Goal: Information Seeking & Learning: Learn about a topic

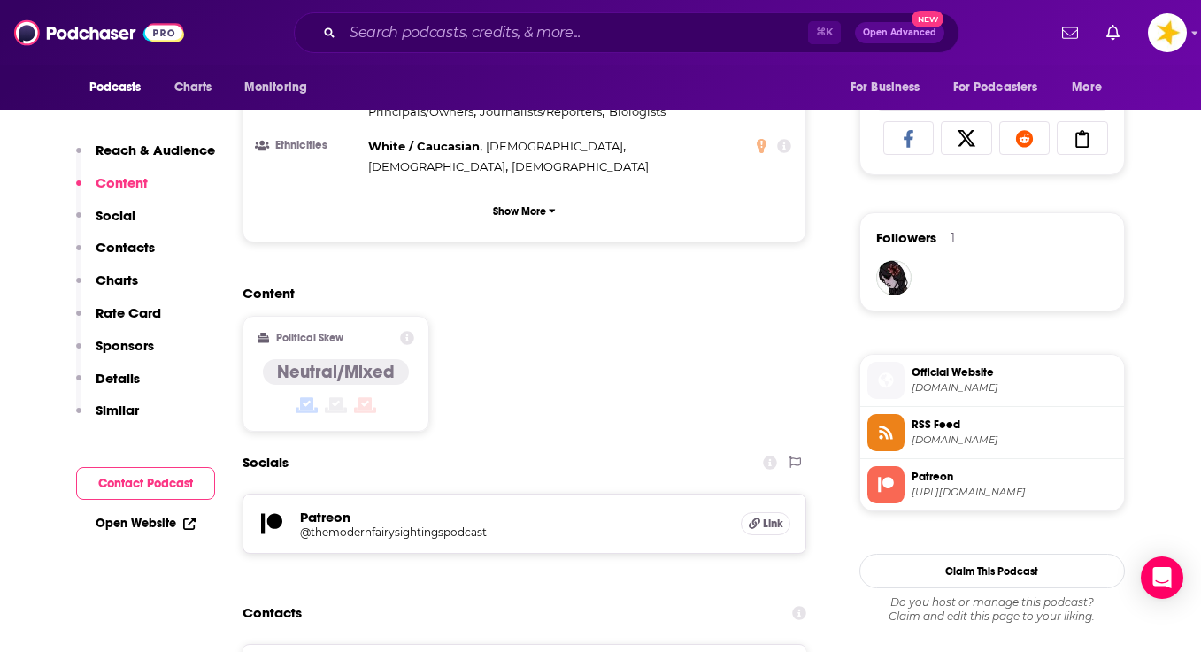
scroll to position [1183, 0]
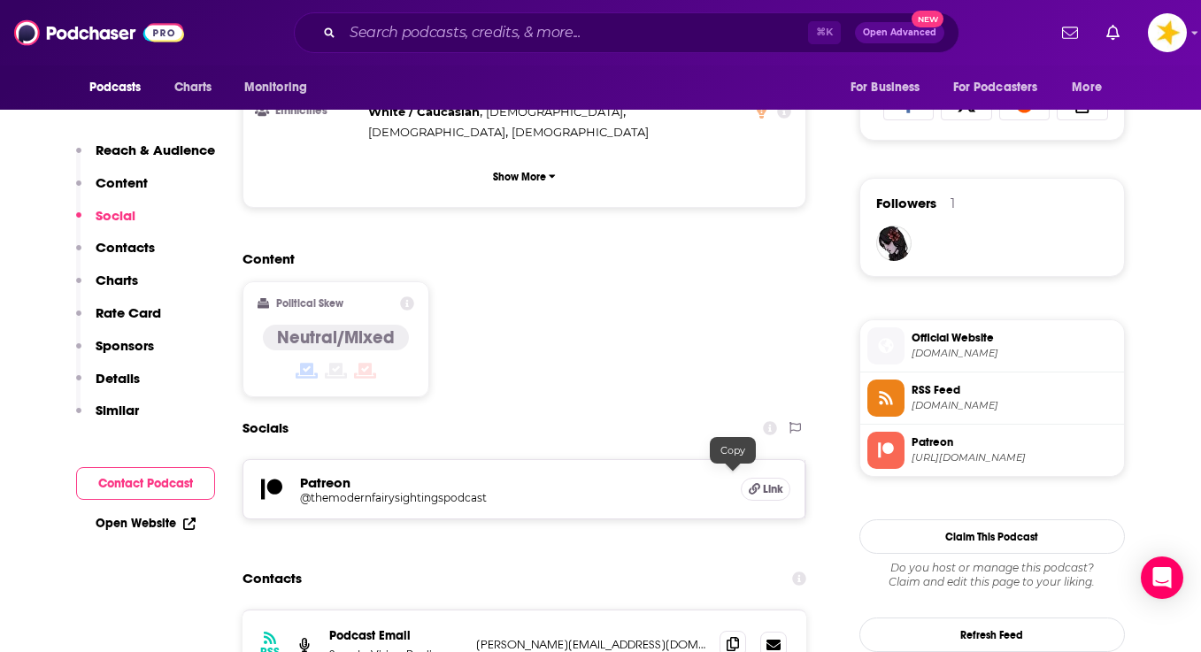
click at [733, 637] on icon at bounding box center [733, 644] width 12 height 14
